Goal: Task Accomplishment & Management: Use online tool/utility

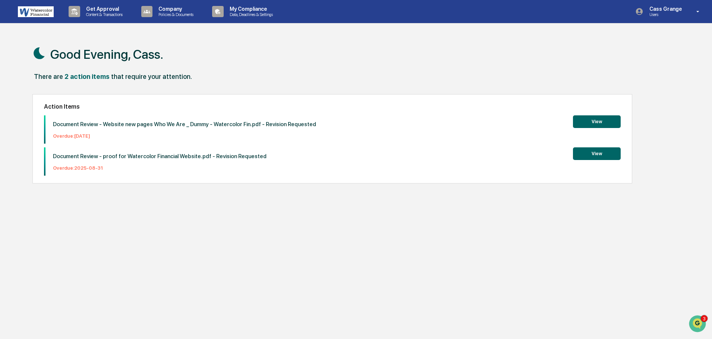
click at [592, 121] on button "View" at bounding box center [597, 121] width 48 height 13
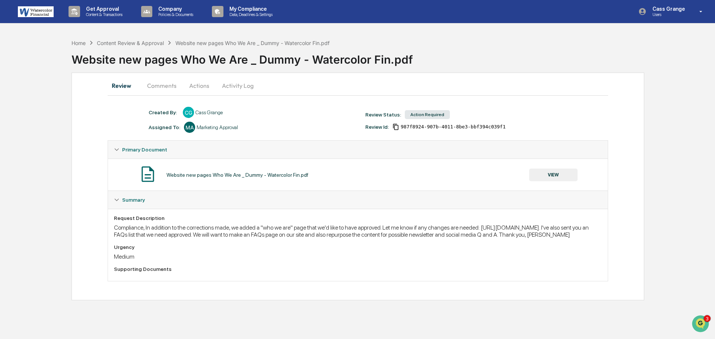
click at [198, 85] on button "Actions" at bounding box center [200, 86] width 34 height 18
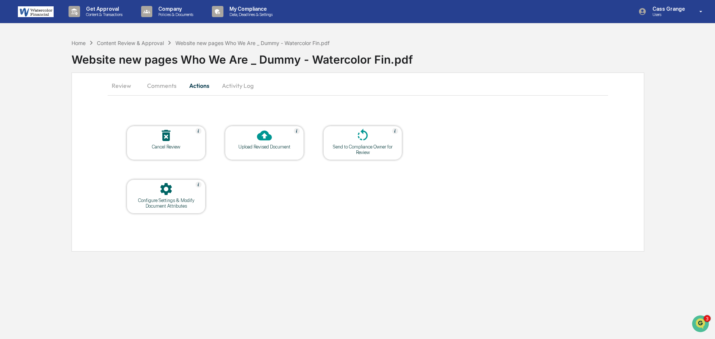
click at [260, 143] on icon at bounding box center [264, 135] width 15 height 15
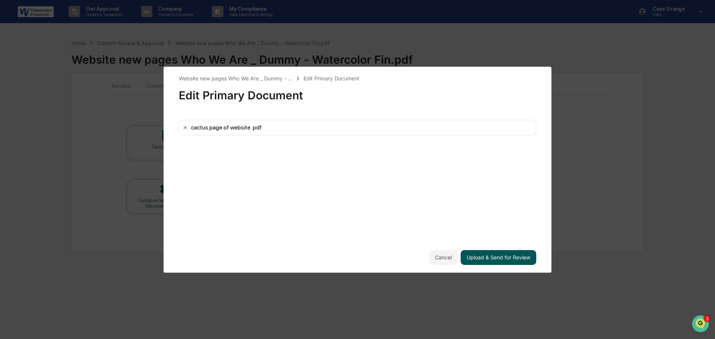
click at [487, 254] on button "Upload & Send for Review" at bounding box center [499, 257] width 76 height 15
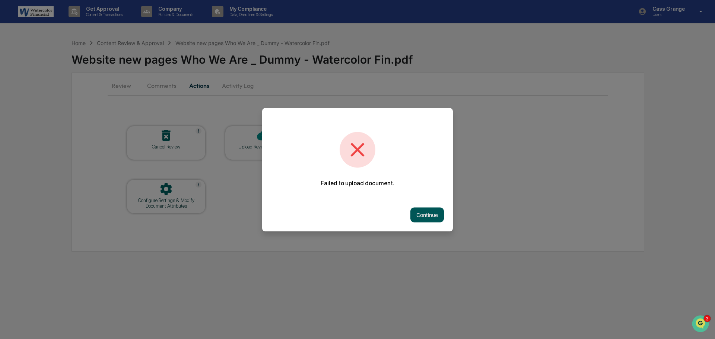
click at [427, 215] on button "Continue" at bounding box center [428, 214] width 34 height 15
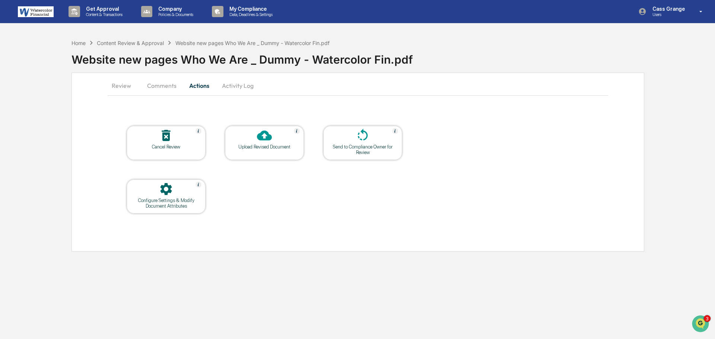
click at [269, 143] on div at bounding box center [264, 136] width 75 height 16
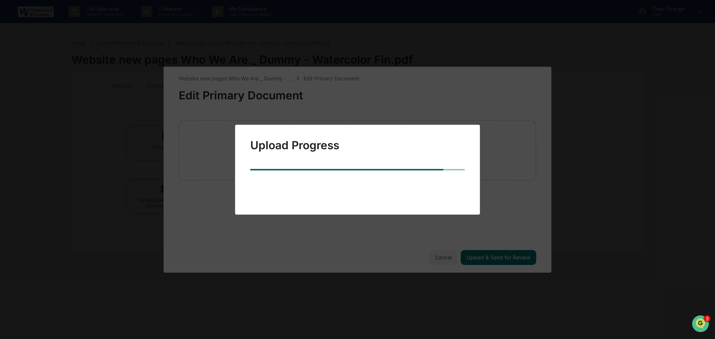
click at [445, 177] on div "Upload Progress" at bounding box center [357, 170] width 245 height 90
click at [447, 259] on div "Upload Progress" at bounding box center [357, 169] width 715 height 339
click at [446, 258] on div "Upload Progress" at bounding box center [357, 169] width 715 height 339
click at [447, 255] on div "Upload Progress" at bounding box center [357, 169] width 715 height 339
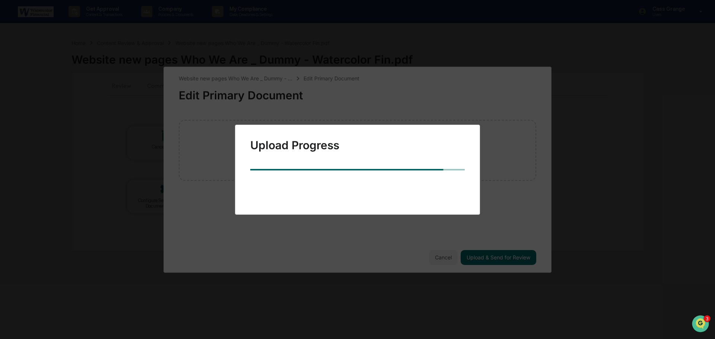
click at [621, 97] on div "Upload Progress" at bounding box center [357, 169] width 715 height 339
click at [509, 258] on div "Upload Progress" at bounding box center [357, 169] width 715 height 339
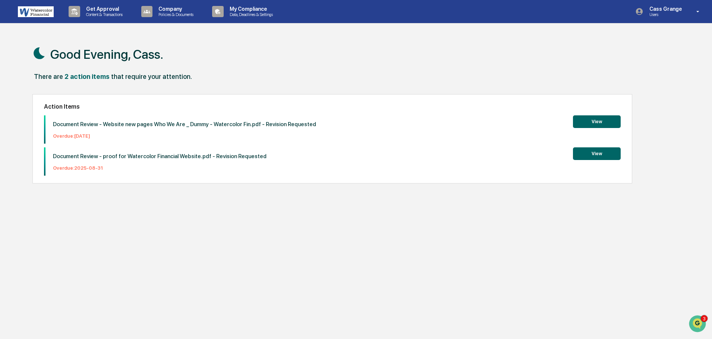
click at [590, 119] on button "View" at bounding box center [597, 121] width 48 height 13
